Goal: Transaction & Acquisition: Purchase product/service

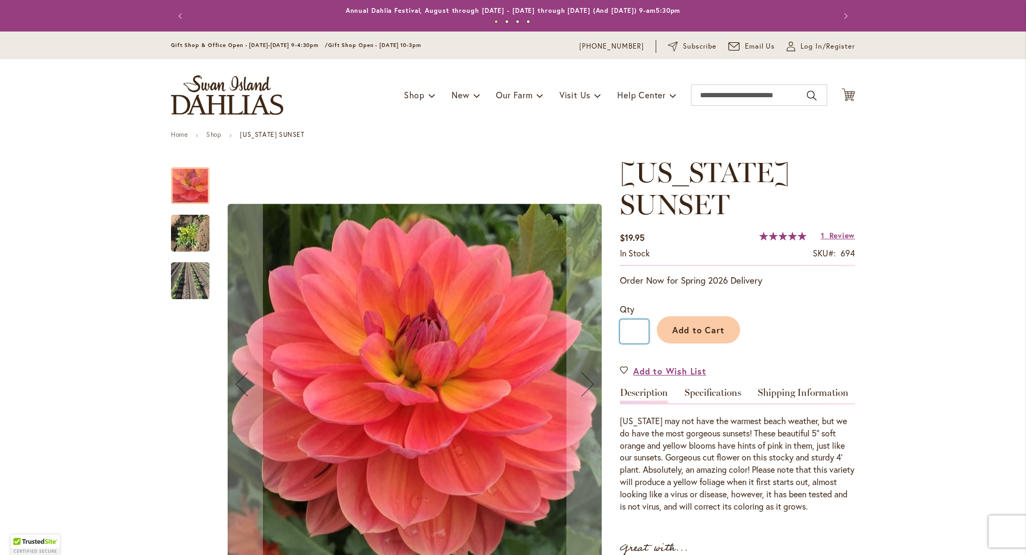
click at [642, 332] on input "*" at bounding box center [634, 332] width 29 height 24
type input "*"
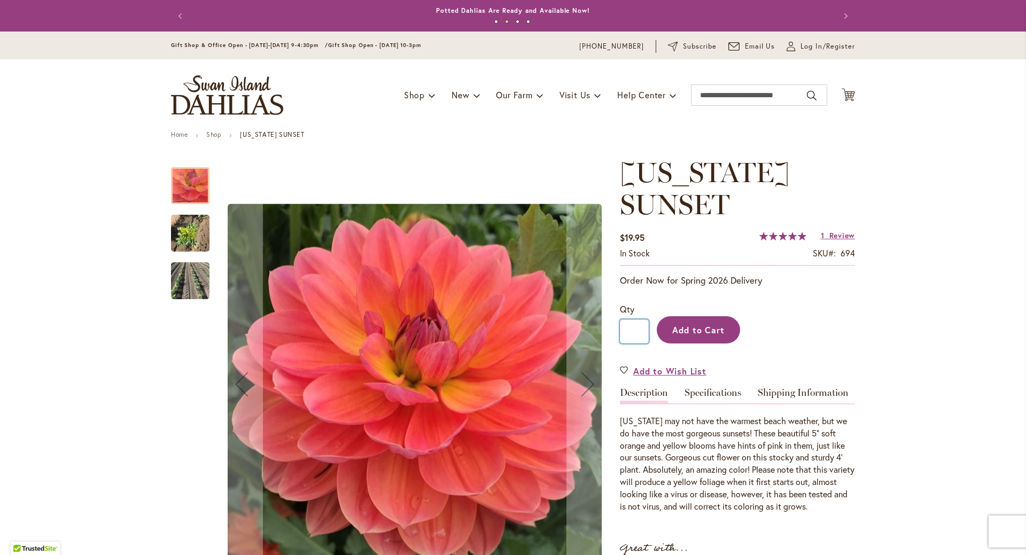
type input "*"
click at [678, 325] on span "Add to Cart" at bounding box center [698, 329] width 53 height 11
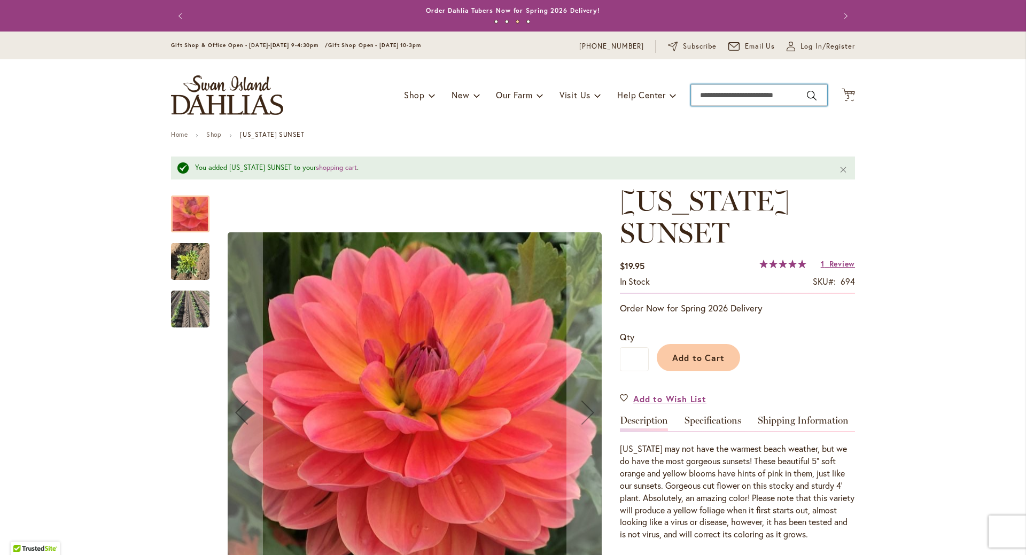
click at [714, 98] on input "Search" at bounding box center [759, 94] width 136 height 21
type input "*******"
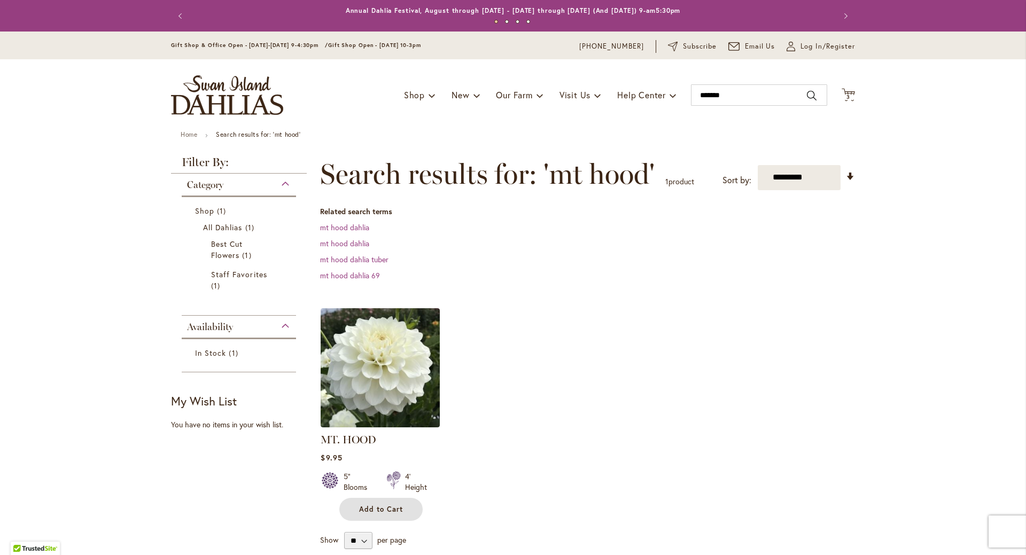
click at [364, 509] on span "Add to Cart" at bounding box center [381, 509] width 44 height 9
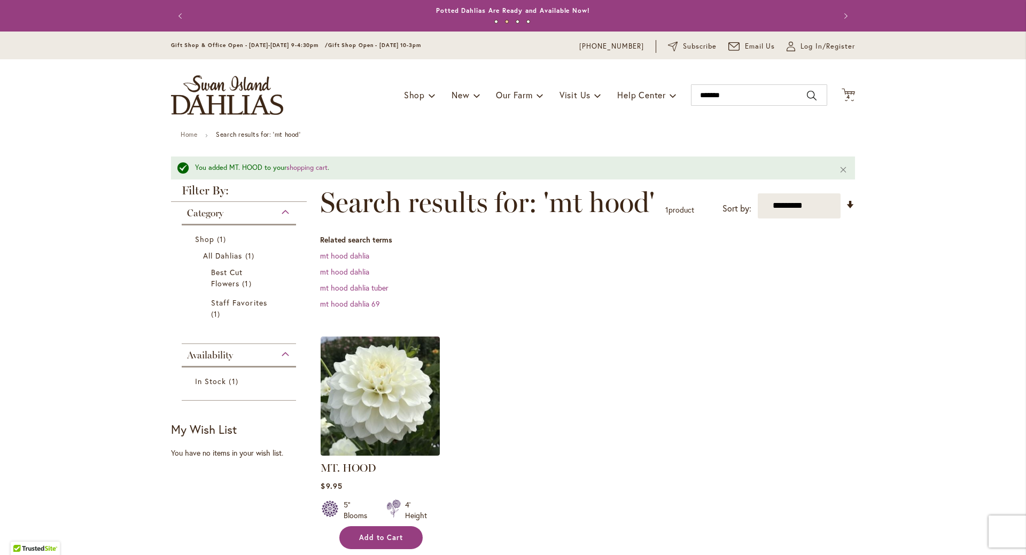
click at [368, 533] on span "Add to Cart" at bounding box center [381, 537] width 44 height 9
click at [368, 539] on span "Add to Cart" at bounding box center [381, 537] width 44 height 9
drag, startPoint x: 734, startPoint y: 94, endPoint x: 663, endPoint y: 88, distance: 71.3
click at [663, 88] on div "Toggle Nav Shop Dahlia Tubers Collections Fresh Cut Dahlias Gardening Supplies …" at bounding box center [512, 95] width 705 height 72
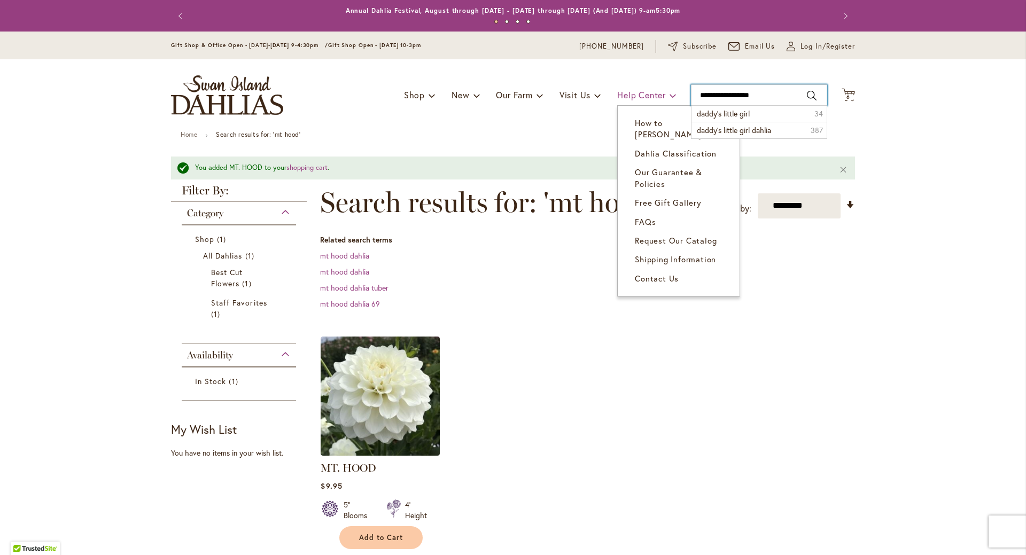
type input "**********"
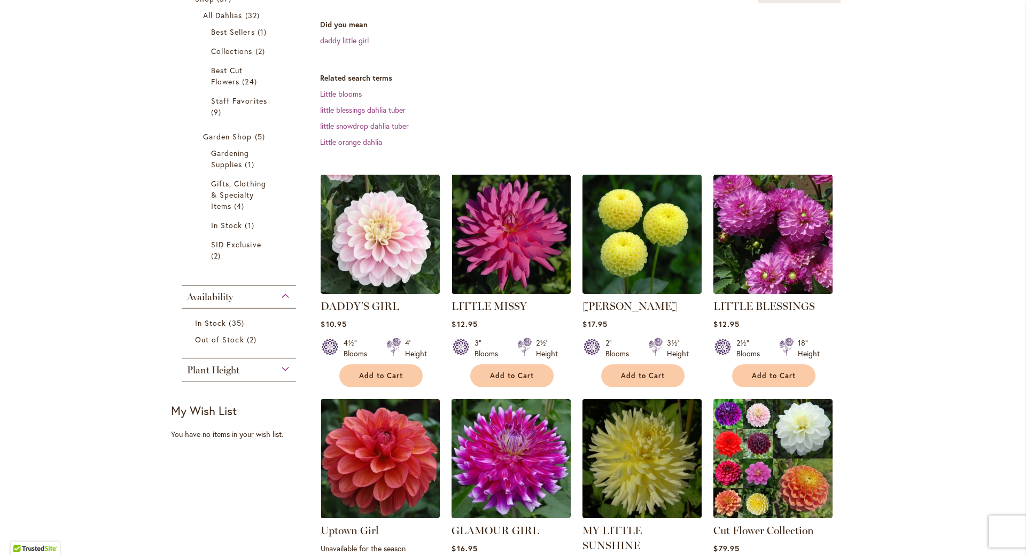
scroll to position [214, 0]
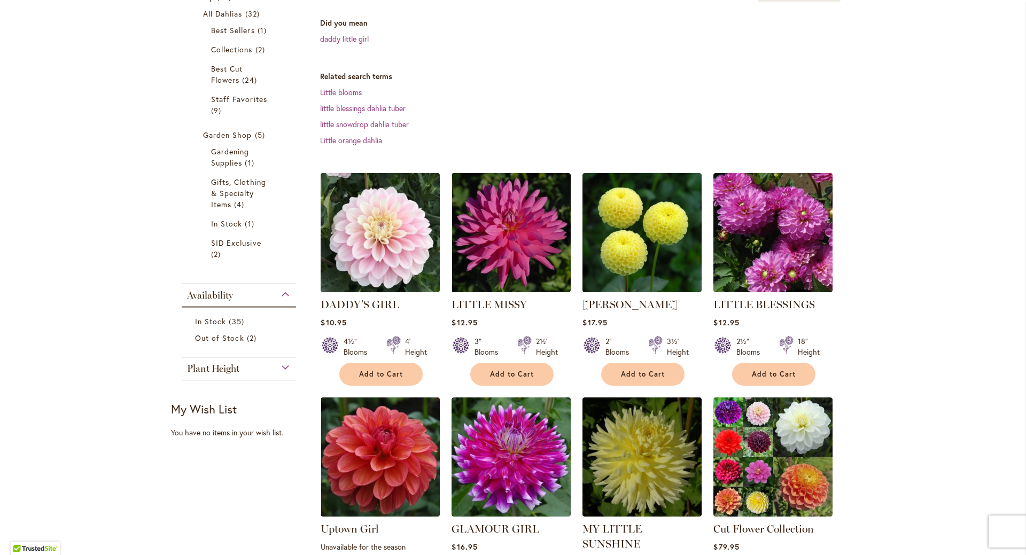
click at [364, 265] on img at bounding box center [380, 232] width 125 height 125
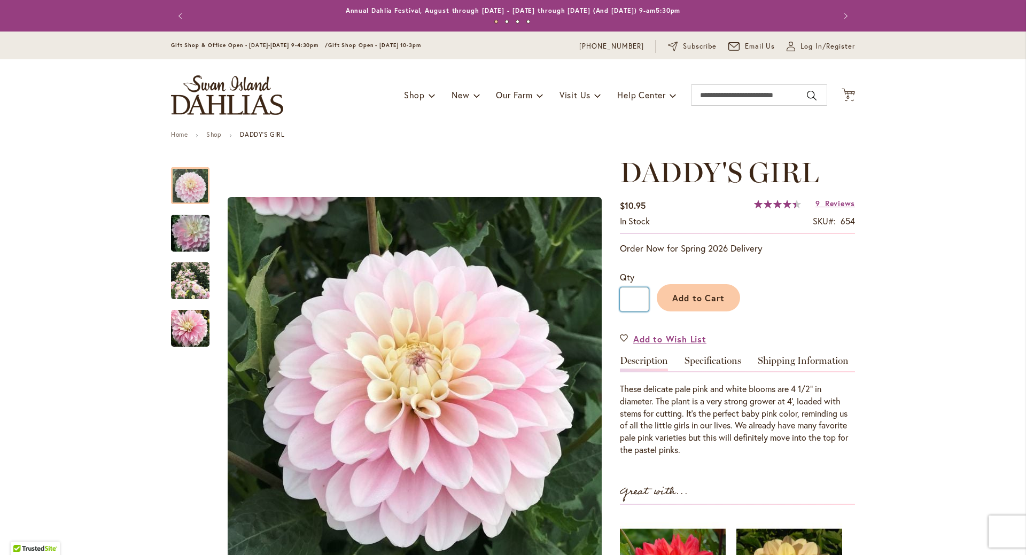
drag, startPoint x: 634, startPoint y: 300, endPoint x: 624, endPoint y: 299, distance: 9.7
click at [624, 299] on input "*" at bounding box center [634, 299] width 29 height 24
type input "*"
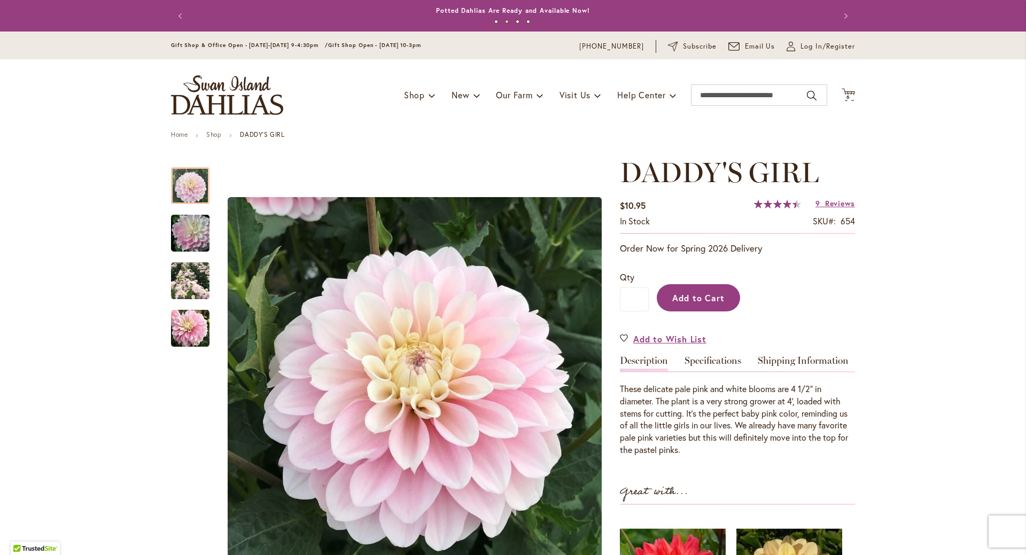
click at [686, 298] on span "Add to Cart" at bounding box center [698, 297] width 53 height 11
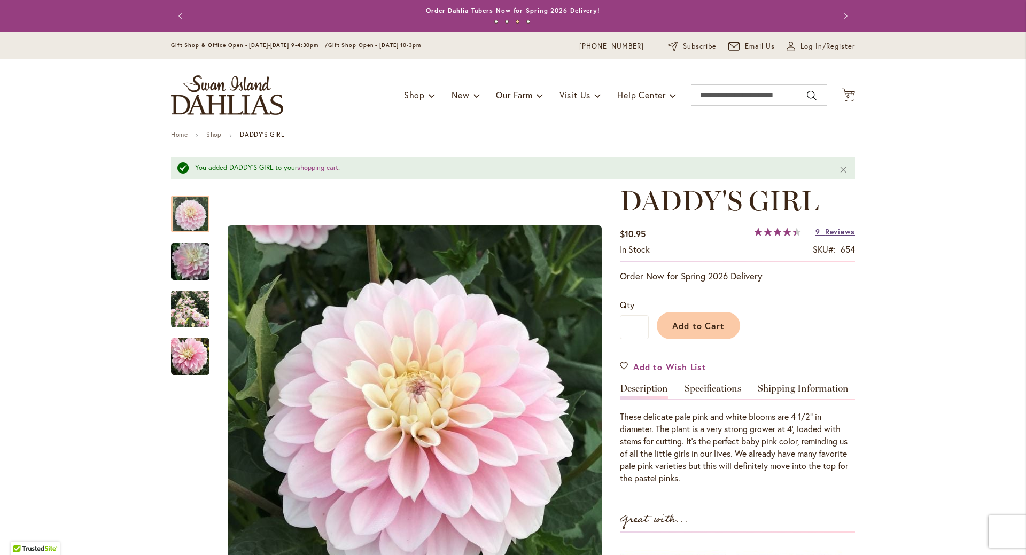
click at [820, 234] on link "9 Reviews" at bounding box center [835, 232] width 40 height 10
click at [847, 95] on span "9 9 items" at bounding box center [848, 97] width 11 height 5
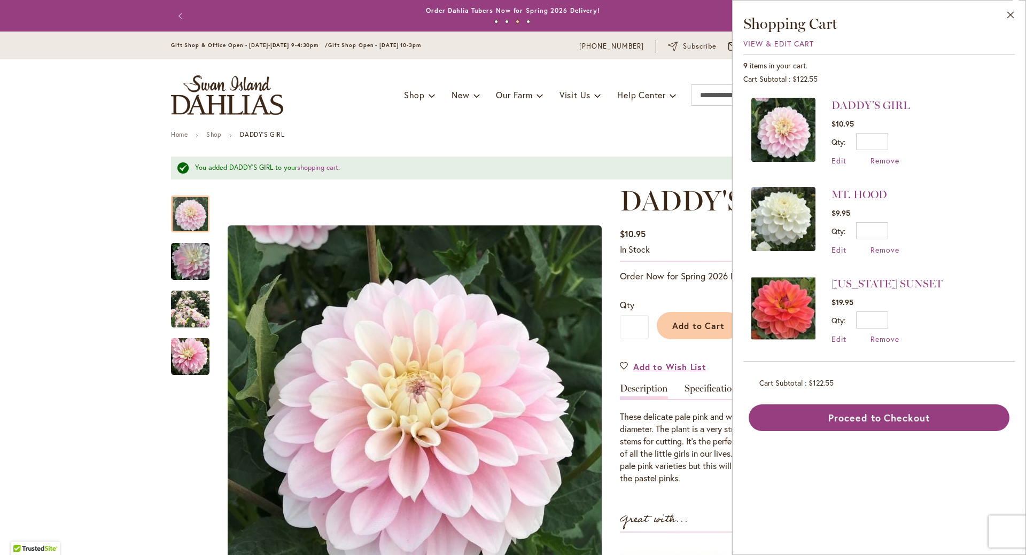
click at [593, 137] on ul "Home Shop DADDY'S GIRL" at bounding box center [513, 136] width 684 height 10
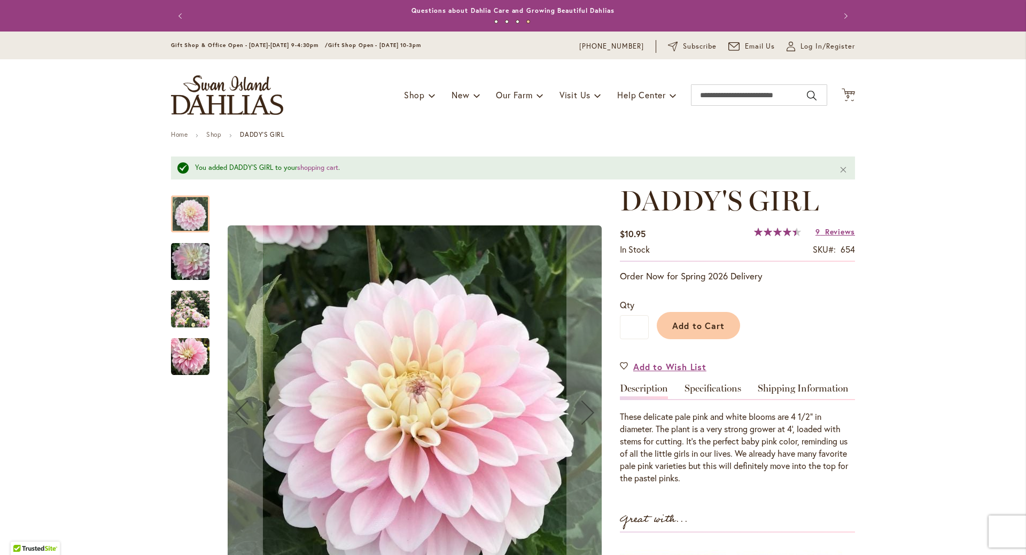
click at [189, 263] on img "DADDY'S GIRL" at bounding box center [190, 261] width 77 height 51
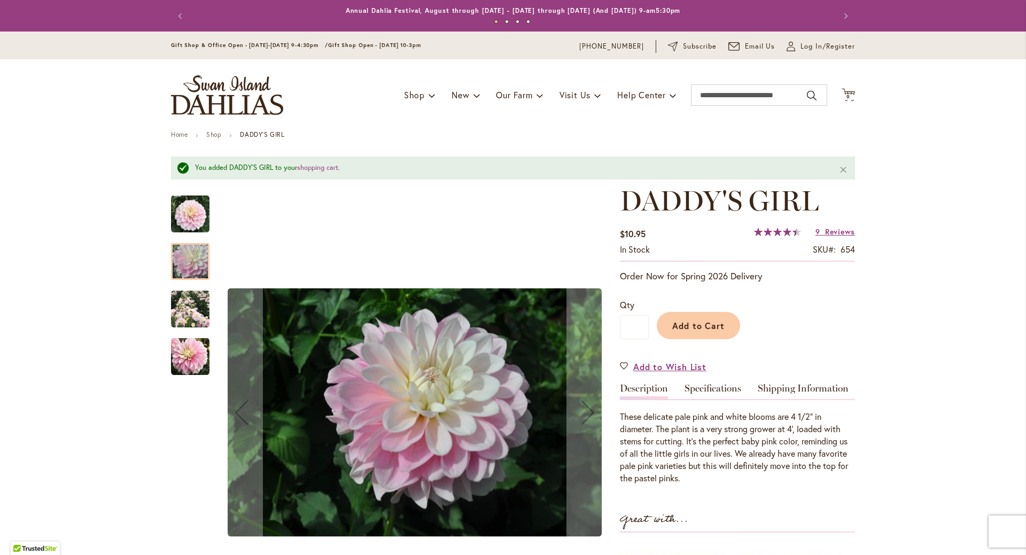
click at [184, 217] on img "DADDY'S GIRL" at bounding box center [190, 214] width 38 height 38
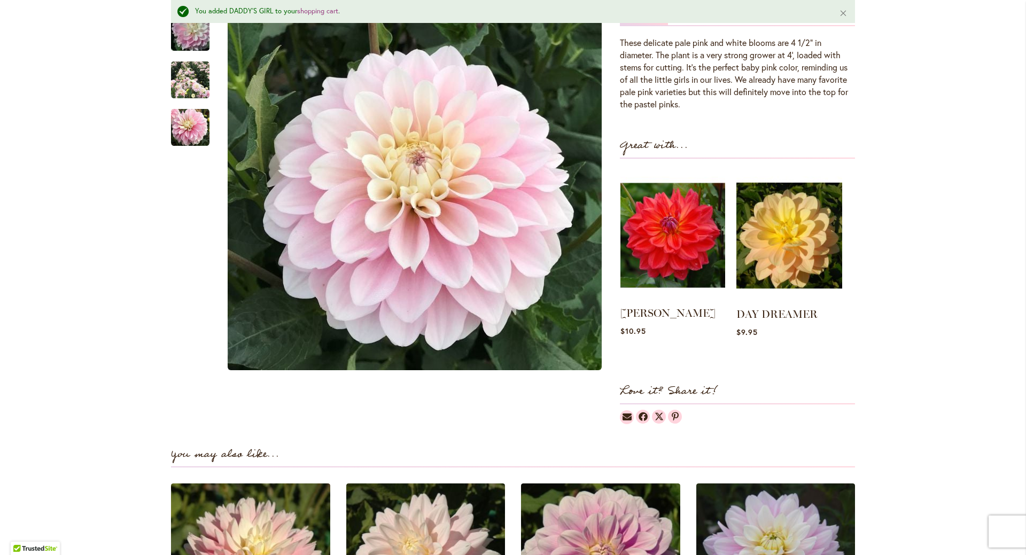
scroll to position [427, 0]
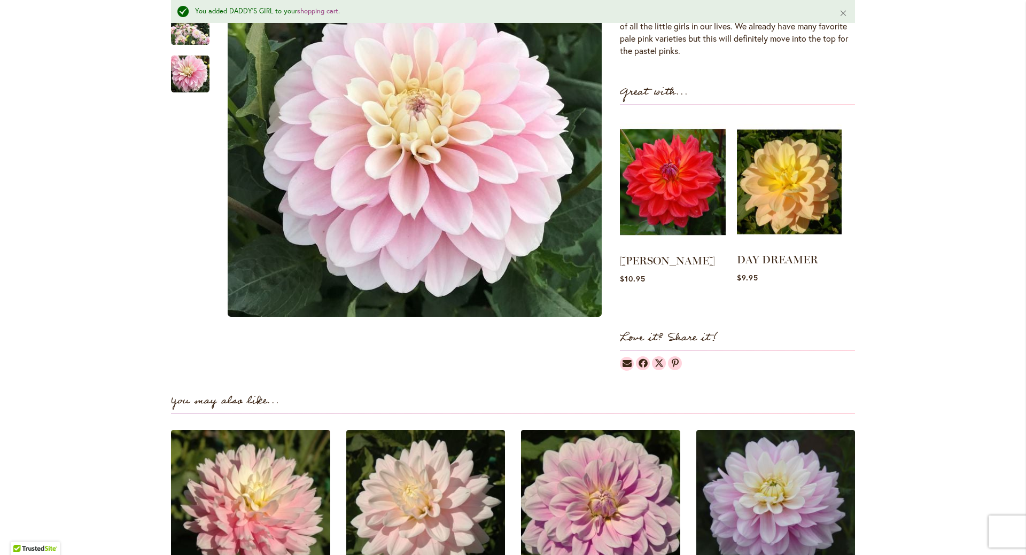
click at [755, 212] on img at bounding box center [789, 181] width 105 height 131
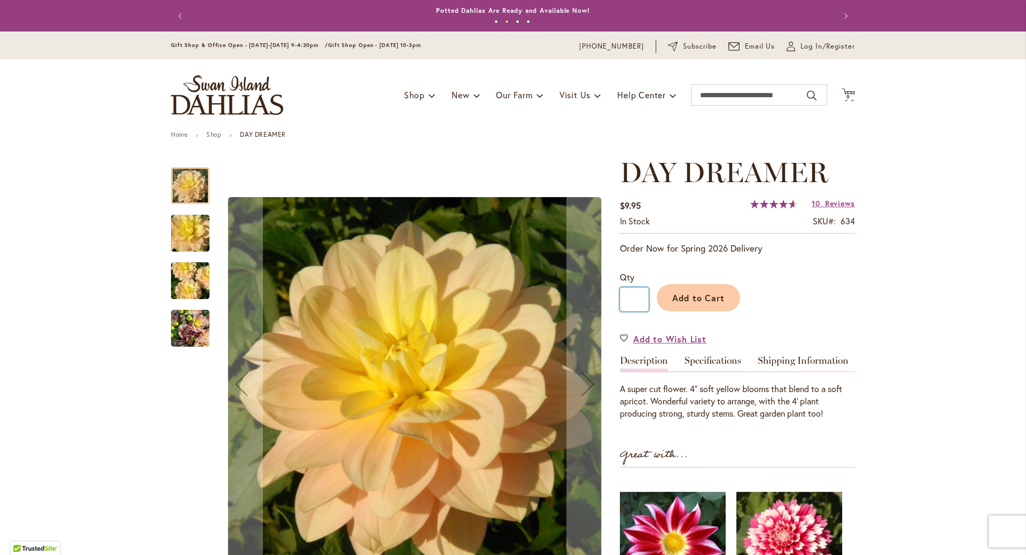
click at [632, 299] on input "*" at bounding box center [634, 299] width 29 height 24
type input "*"
click at [692, 305] on button "Add to Cart" at bounding box center [698, 297] width 83 height 27
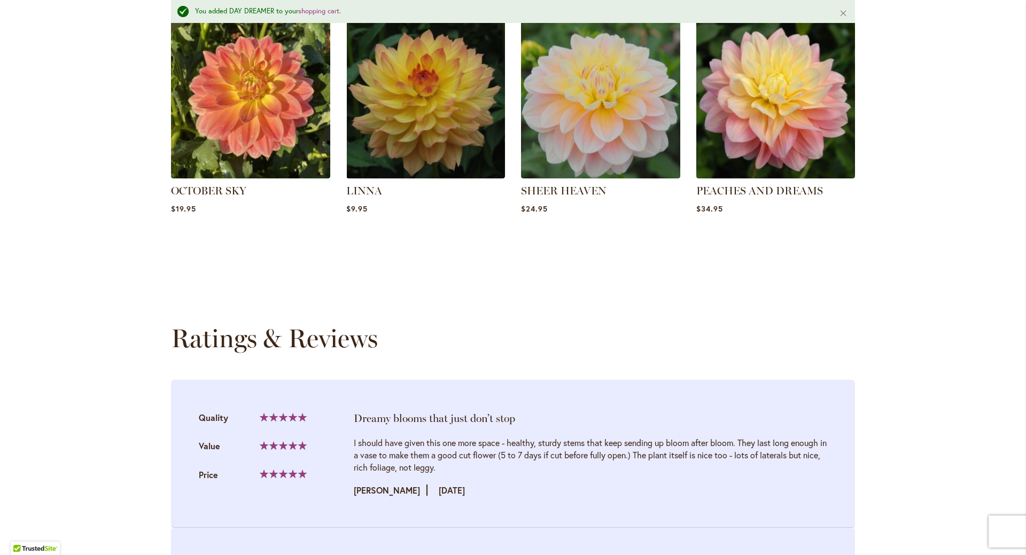
scroll to position [748, 0]
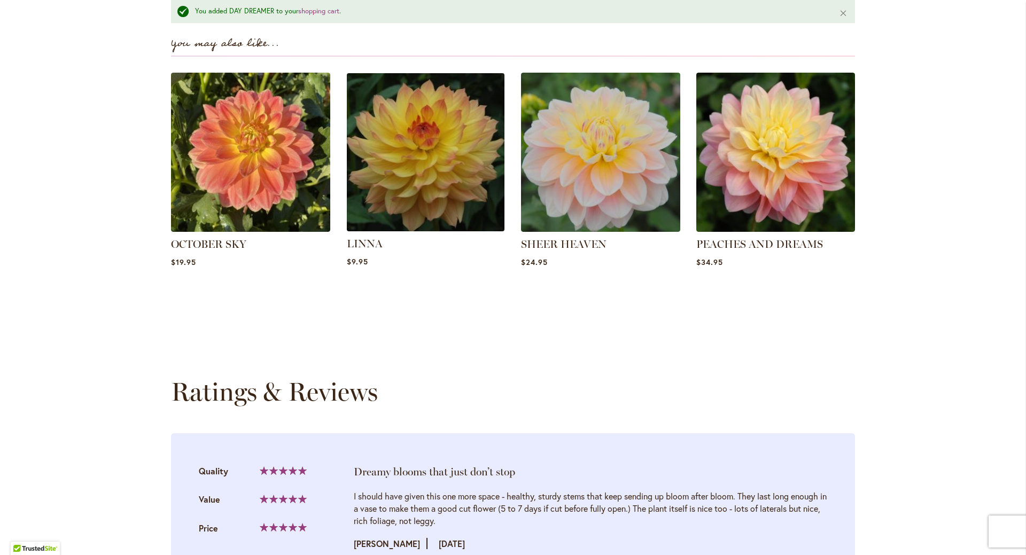
click at [448, 224] on img at bounding box center [426, 152] width 166 height 166
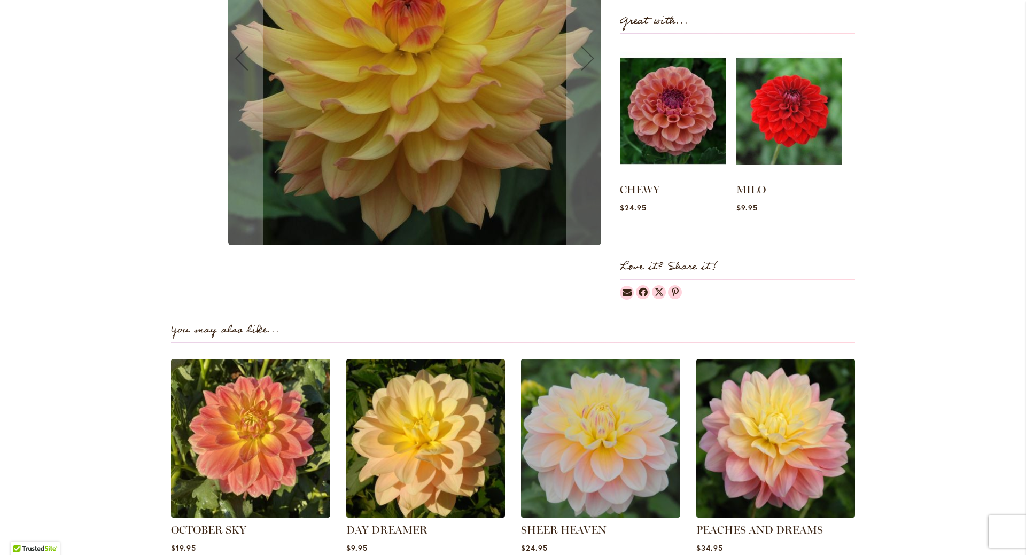
scroll to position [427, 0]
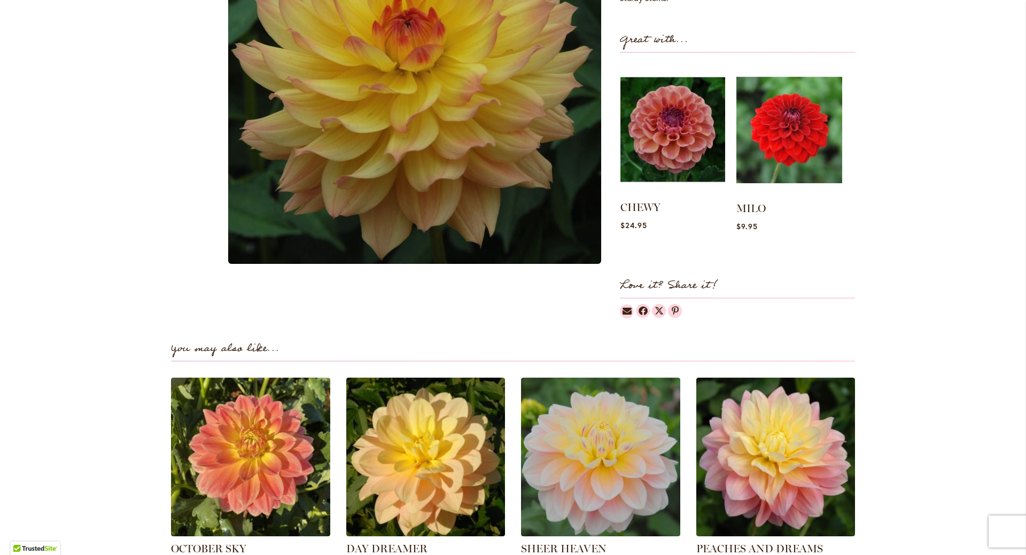
click at [681, 162] on img at bounding box center [672, 129] width 105 height 131
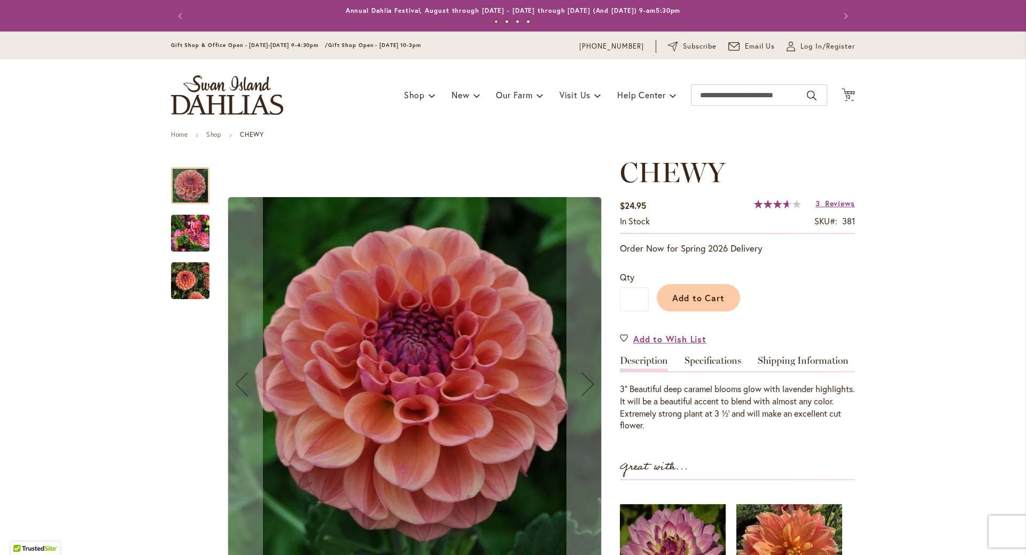
click at [635, 298] on input "*" at bounding box center [634, 299] width 29 height 24
type input "*"
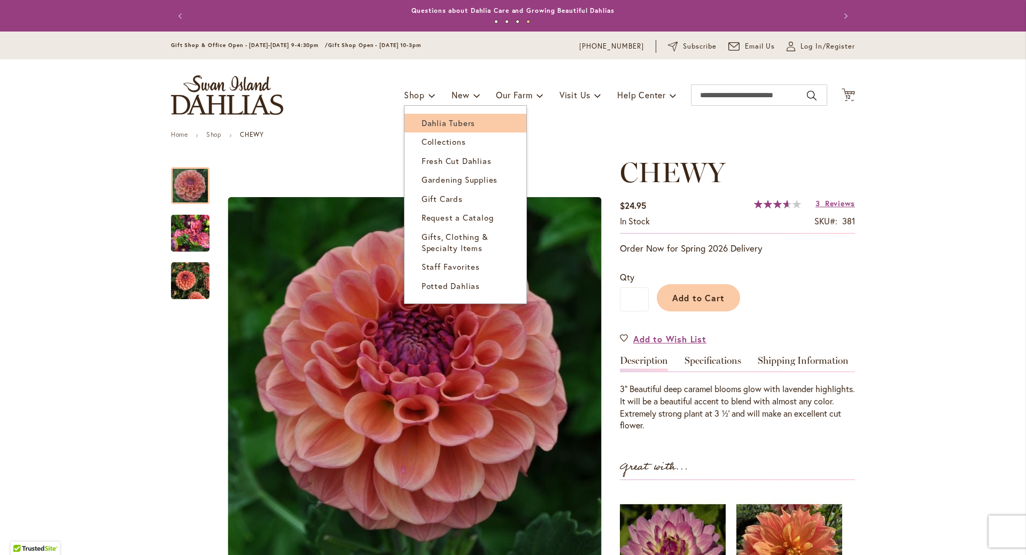
click at [427, 122] on span "Dahlia Tubers" at bounding box center [448, 123] width 53 height 11
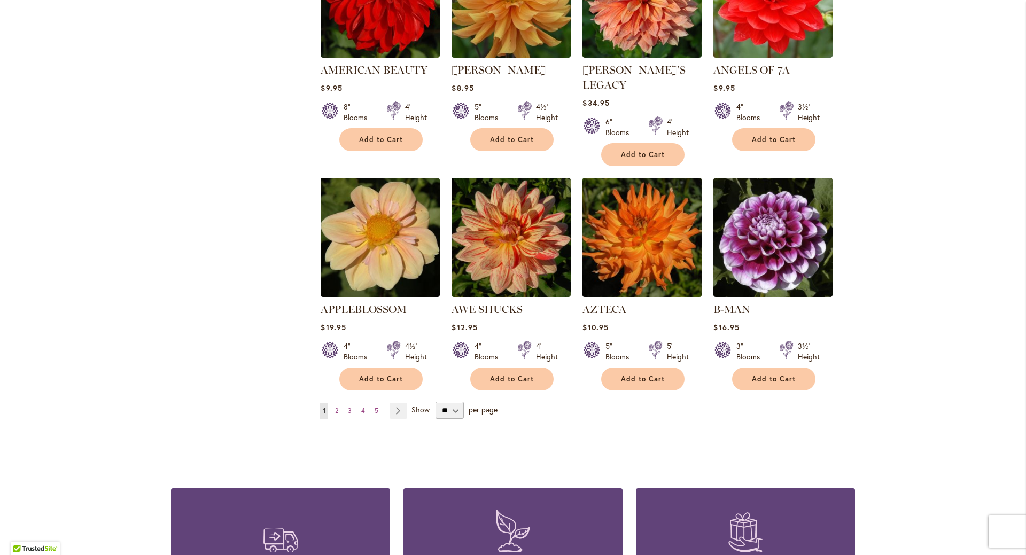
scroll to position [802, 0]
